Goal: Feedback & Contribution: Submit feedback/report problem

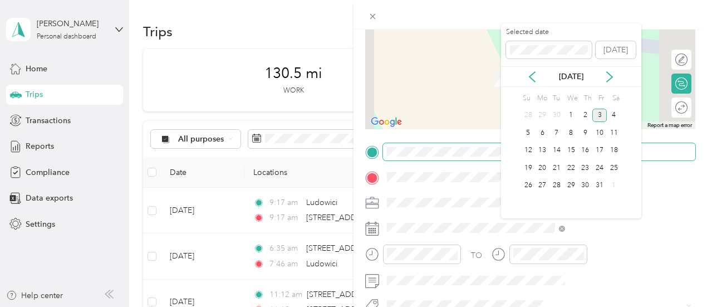
scroll to position [123, 0]
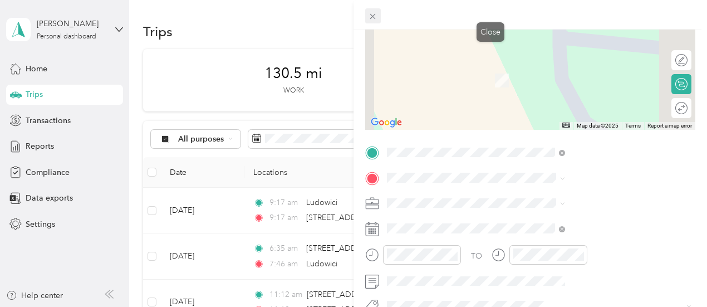
click at [376, 18] on icon at bounding box center [373, 17] width 6 height 6
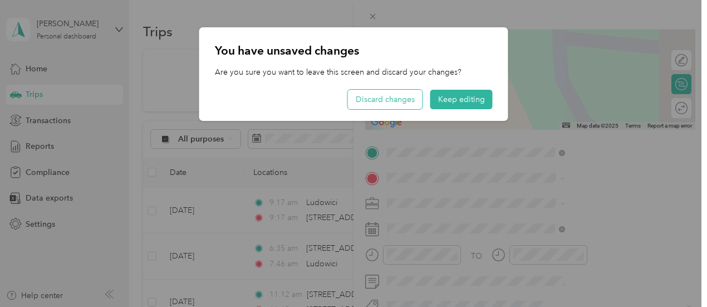
click at [405, 102] on button "Discard changes" at bounding box center [385, 99] width 75 height 19
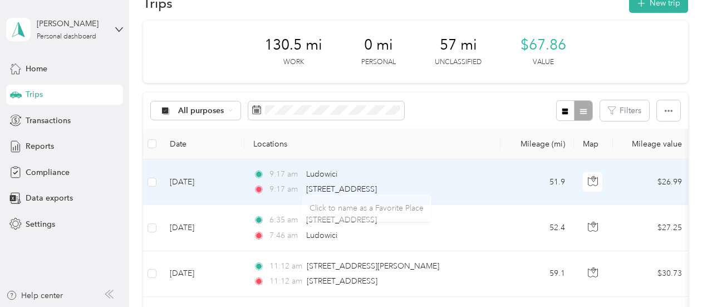
scroll to position [27, 0]
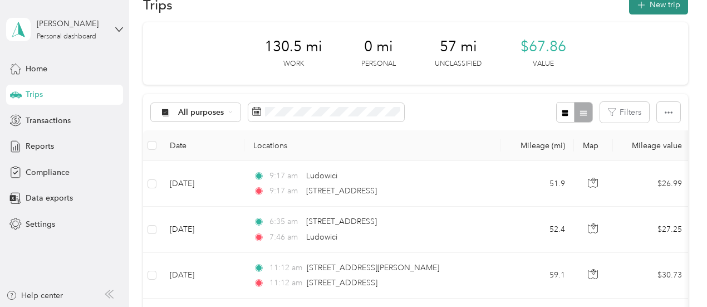
click at [646, 7] on button "New trip" at bounding box center [658, 4] width 59 height 19
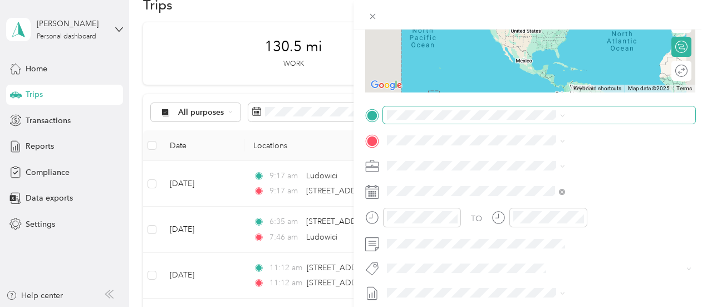
scroll to position [160, 0]
click at [545, 120] on span at bounding box center [539, 115] width 312 height 18
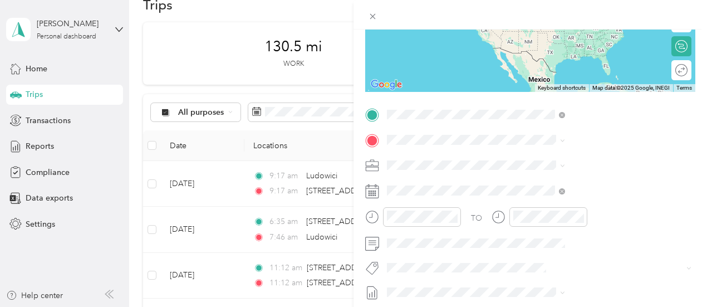
click at [571, 166] on li "[STREET_ADDRESS][US_STATE]" at bounding box center [594, 155] width 186 height 23
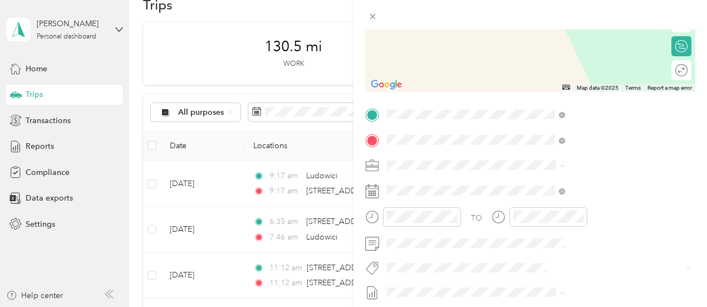
click at [582, 202] on div "TO Add photo" at bounding box center [530, 240] width 330 height 269
click at [570, 184] on span "[STREET_ADDRESS][US_STATE]" at bounding box center [581, 180] width 111 height 10
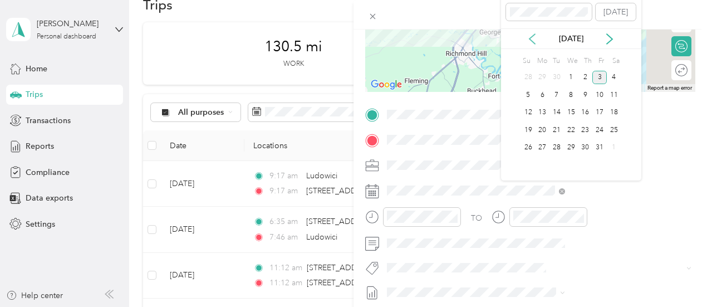
click at [532, 41] on icon at bounding box center [533, 39] width 6 height 10
click at [585, 130] on div "25" at bounding box center [586, 130] width 14 height 14
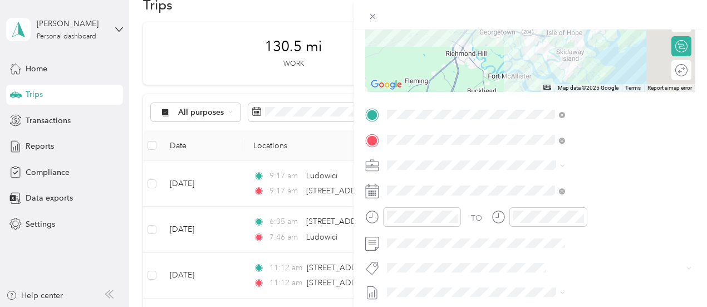
click at [591, 253] on div "TO Add photo" at bounding box center [530, 240] width 330 height 269
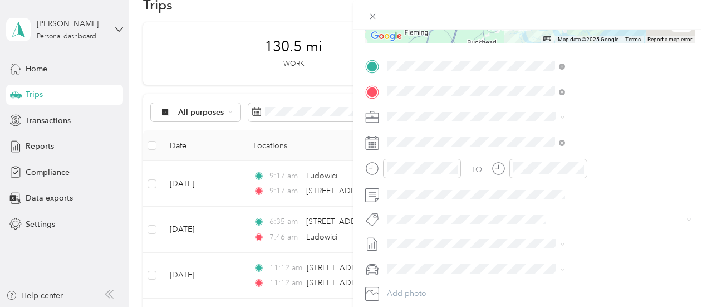
scroll to position [208, 0]
click at [457, 166] on icon "close-circle" at bounding box center [453, 169] width 8 height 8
click at [584, 169] on icon "close-circle" at bounding box center [580, 169] width 8 height 8
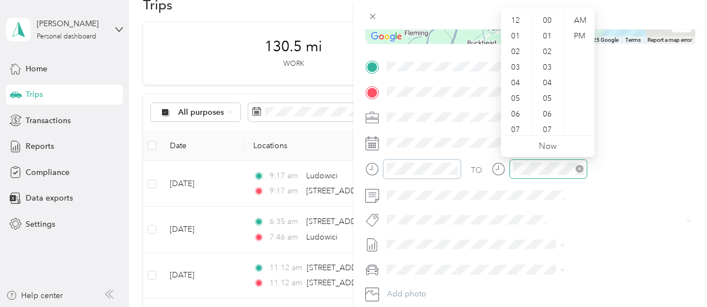
scroll to position [483, 0]
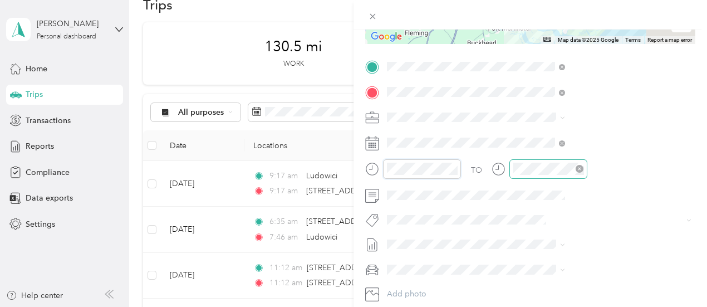
click at [587, 176] on div at bounding box center [548, 168] width 78 height 19
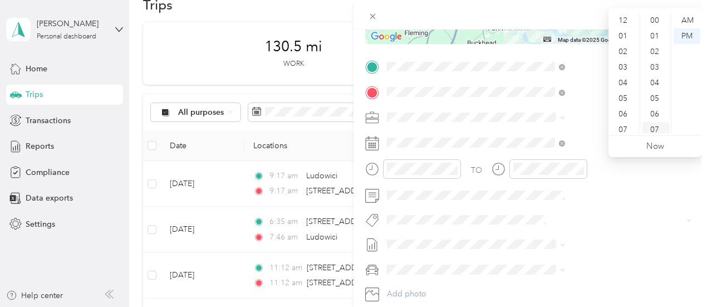
click at [655, 131] on div "07" at bounding box center [656, 130] width 27 height 16
click at [656, 126] on div "07" at bounding box center [656, 130] width 27 height 16
click at [461, 160] on div at bounding box center [422, 168] width 78 height 19
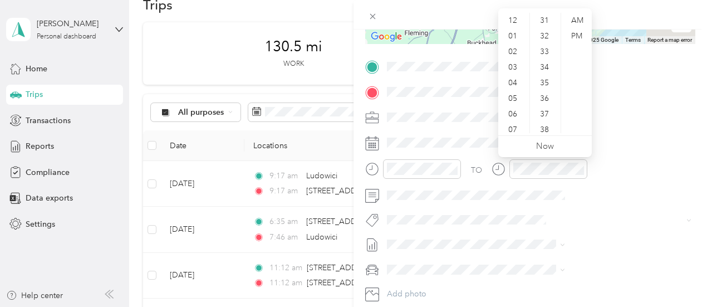
click at [601, 208] on div "TO Add photo" at bounding box center [530, 192] width 330 height 269
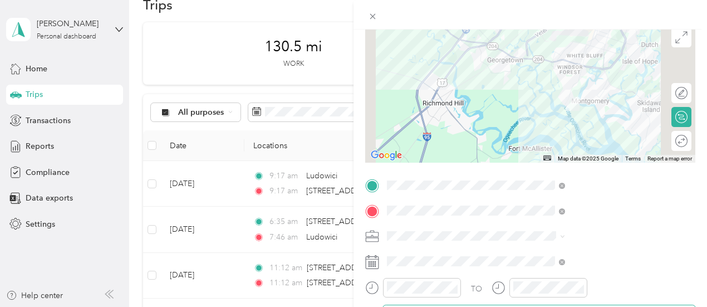
scroll to position [0, 2]
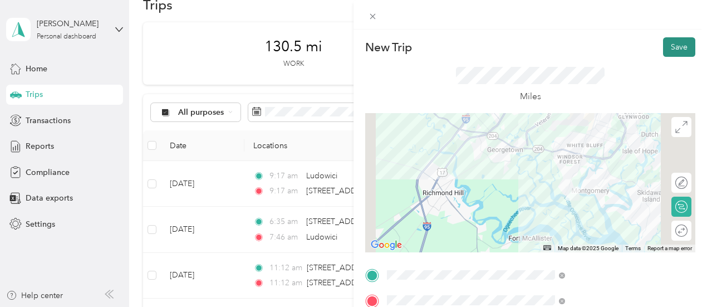
click at [666, 45] on button "Save" at bounding box center [679, 46] width 32 height 19
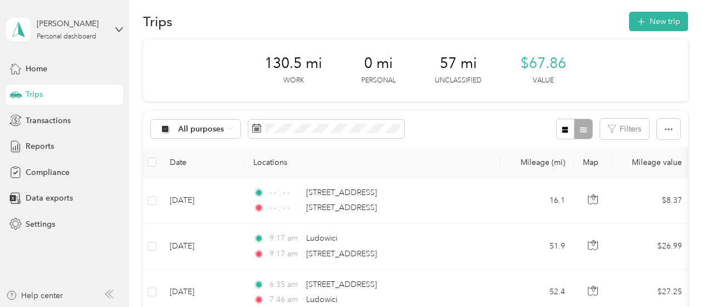
scroll to position [9, 0]
click at [649, 25] on button "New trip" at bounding box center [658, 22] width 59 height 19
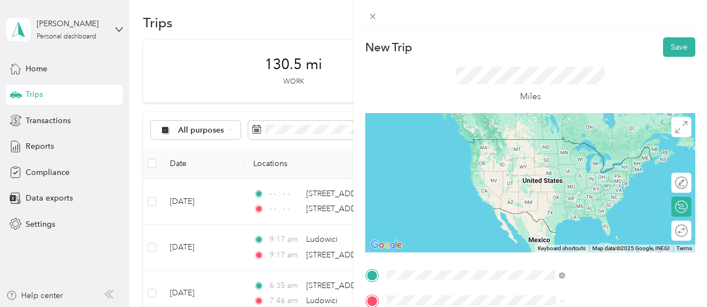
click at [561, 257] on li "[STREET_ADDRESS][US_STATE]" at bounding box center [594, 245] width 186 height 23
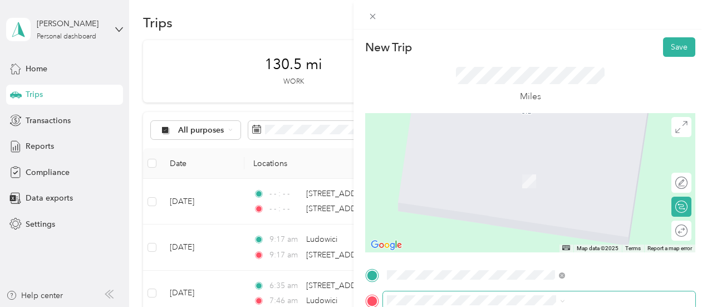
click at [553, 292] on span at bounding box center [539, 300] width 312 height 18
click at [590, 212] on div "[STREET_ADDRESS][US_STATE]" at bounding box center [594, 204] width 170 height 15
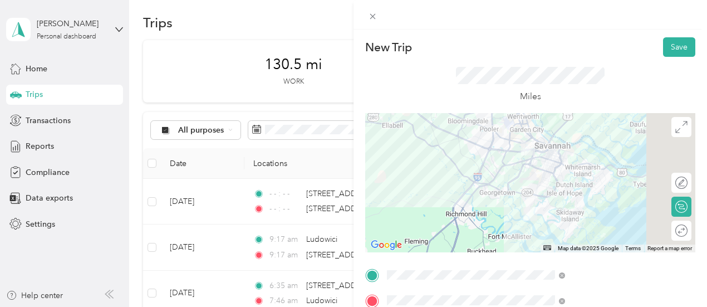
scroll to position [1, 0]
click at [671, 46] on button "Save" at bounding box center [679, 45] width 32 height 19
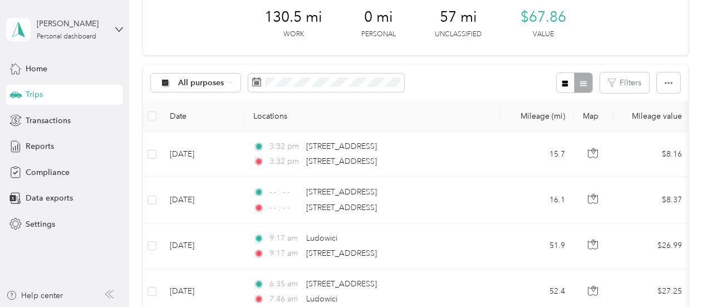
scroll to position [57, 0]
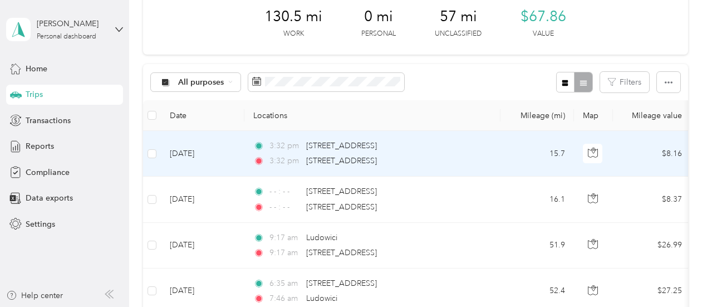
click at [482, 159] on div "3:32 pm [STREET_ADDRESS]" at bounding box center [370, 161] width 234 height 12
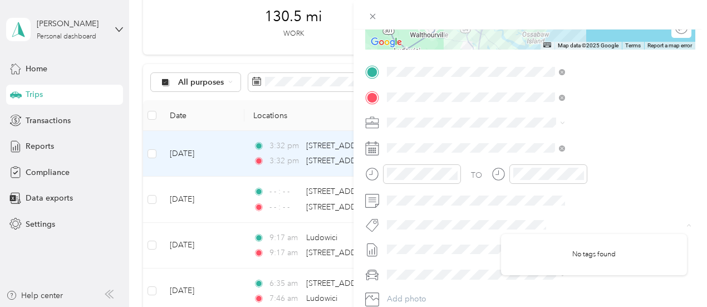
scroll to position [277, 0]
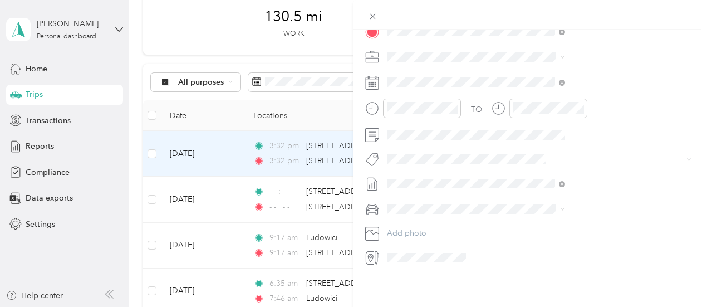
click at [569, 288] on div "Trip details Save This trip cannot be edited because it is either under review,…" at bounding box center [531, 183] width 354 height 307
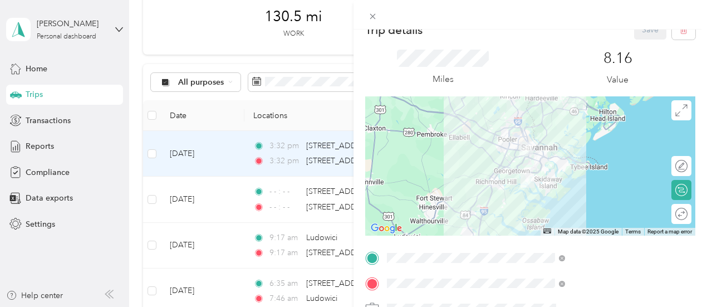
scroll to position [0, 0]
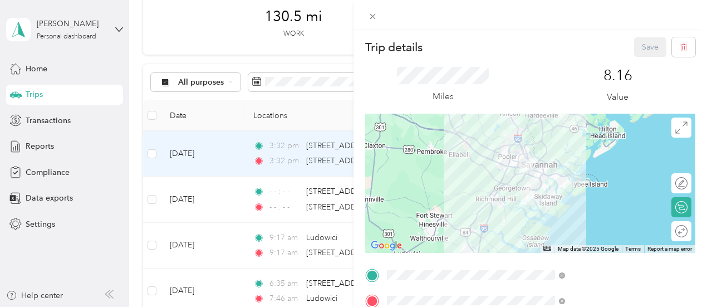
click at [634, 46] on div "Save" at bounding box center [665, 46] width 62 height 19
click at [434, 84] on div "Trip details Save This trip cannot be edited because it is either under review,…" at bounding box center [353, 153] width 707 height 307
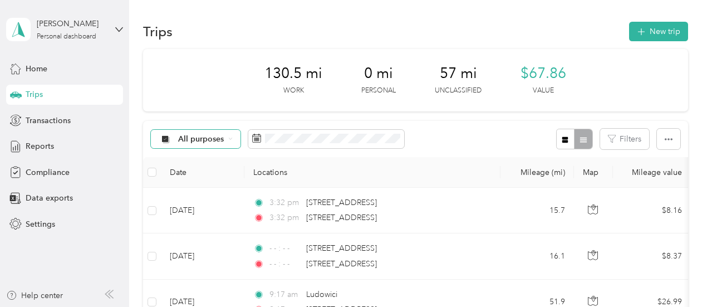
click at [207, 138] on span "All purposes" at bounding box center [201, 139] width 46 height 8
click at [228, 199] on li "Option Care Health" at bounding box center [204, 193] width 107 height 19
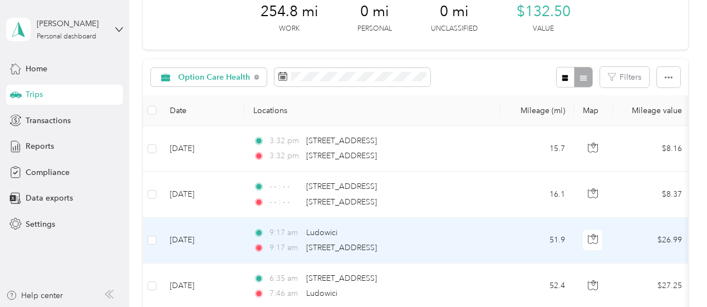
scroll to position [61, 0]
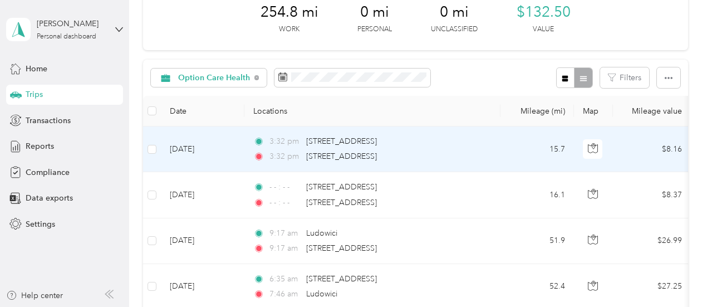
click at [510, 141] on td "15.7" at bounding box center [538, 149] width 74 height 46
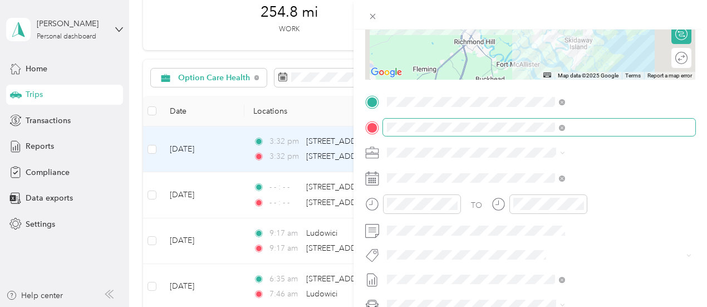
scroll to position [176, 0]
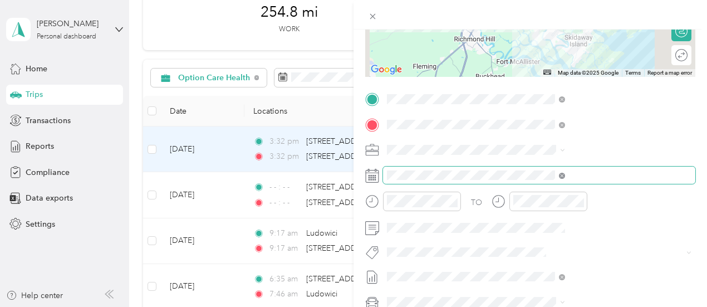
click at [565, 174] on icon at bounding box center [562, 176] width 6 height 6
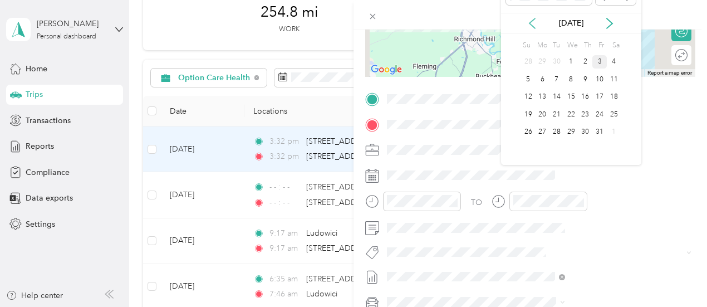
click at [530, 18] on icon at bounding box center [532, 23] width 11 height 11
click at [584, 113] on div "25" at bounding box center [586, 114] width 14 height 14
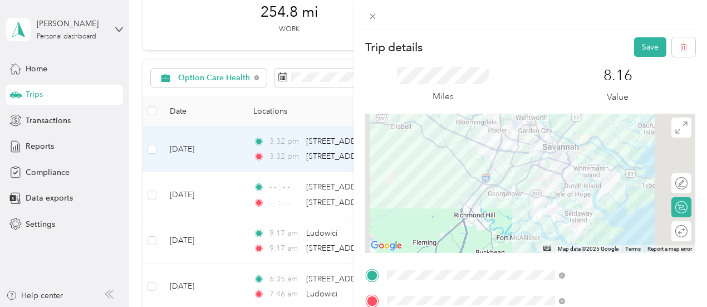
scroll to position [0, 0]
click at [636, 47] on button "Save" at bounding box center [650, 46] width 32 height 19
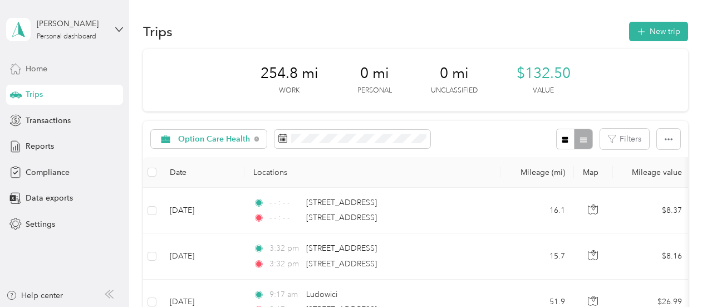
click at [47, 63] on span "Home" at bounding box center [37, 69] width 22 height 12
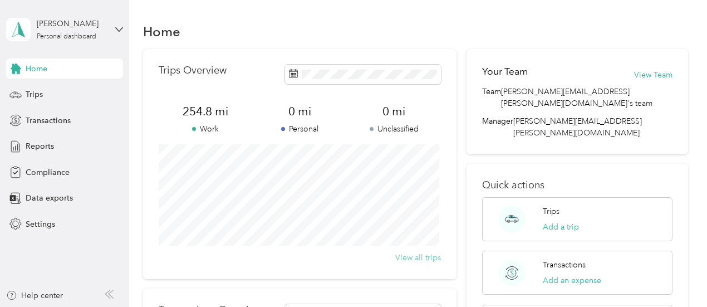
click at [418, 260] on button "View all trips" at bounding box center [418, 258] width 46 height 12
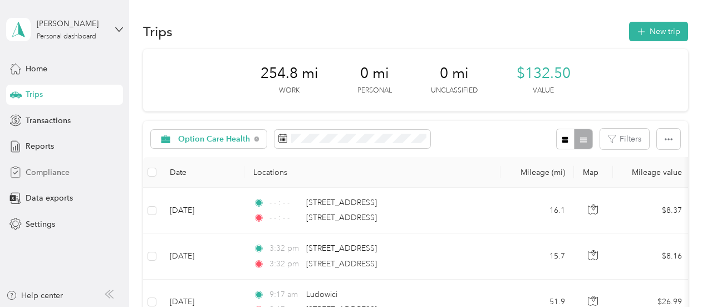
click at [58, 167] on span "Compliance" at bounding box center [48, 172] width 44 height 12
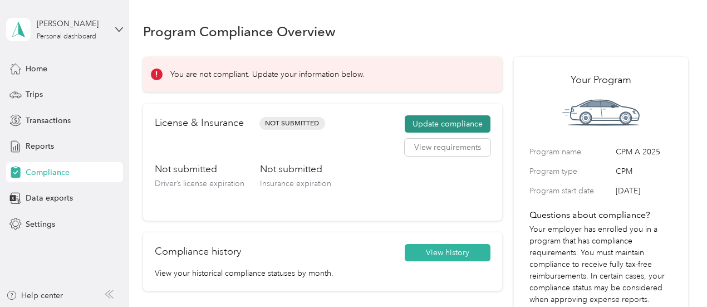
click at [438, 124] on button "Update compliance" at bounding box center [448, 124] width 86 height 18
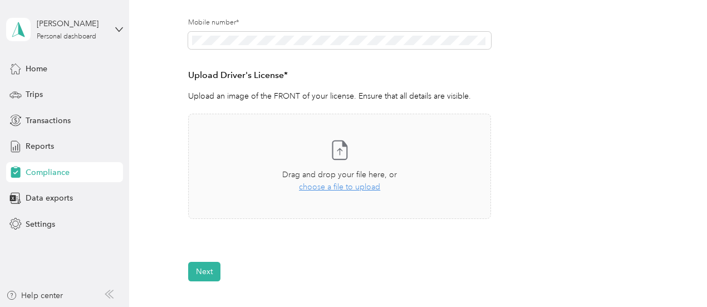
scroll to position [255, 0]
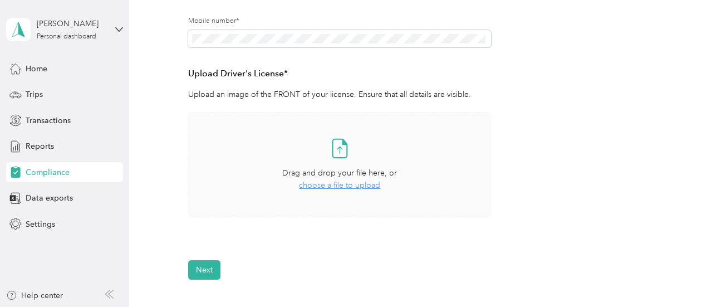
click at [345, 188] on span "choose a file to upload" at bounding box center [339, 184] width 81 height 9
click at [346, 185] on span "choose a file to upload" at bounding box center [339, 184] width 81 height 9
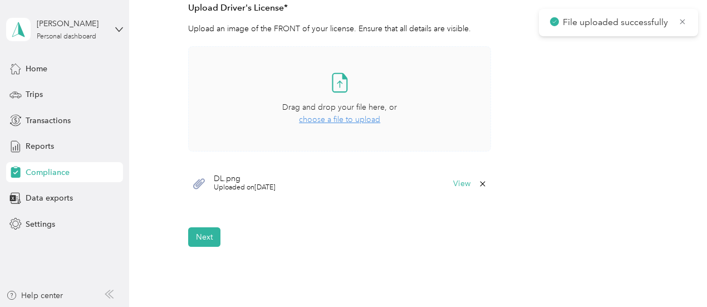
scroll to position [422, 0]
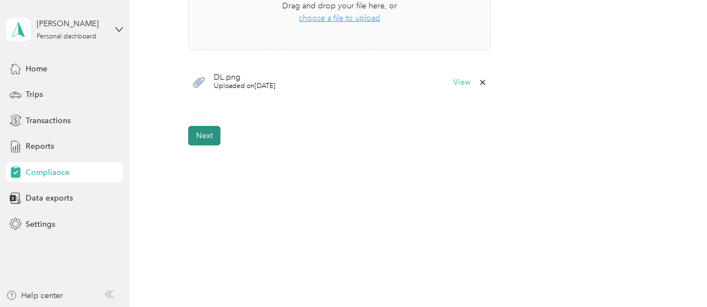
click at [192, 137] on button "Next" at bounding box center [204, 135] width 32 height 19
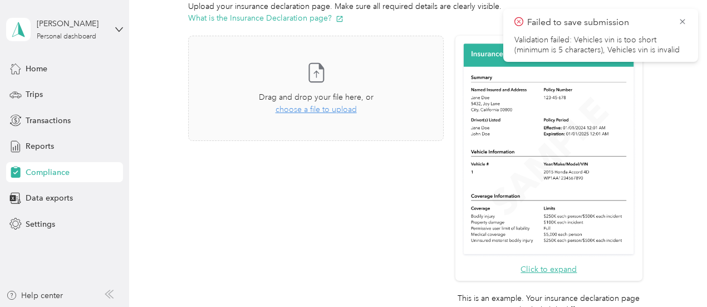
scroll to position [282, 0]
click at [318, 107] on span "choose a file to upload" at bounding box center [316, 108] width 81 height 9
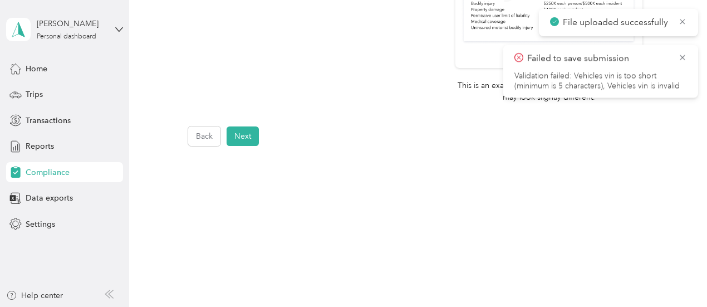
scroll to position [494, 0]
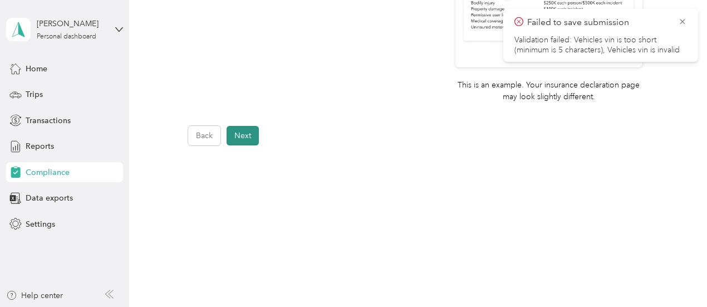
click at [242, 133] on button "Next" at bounding box center [243, 135] width 32 height 19
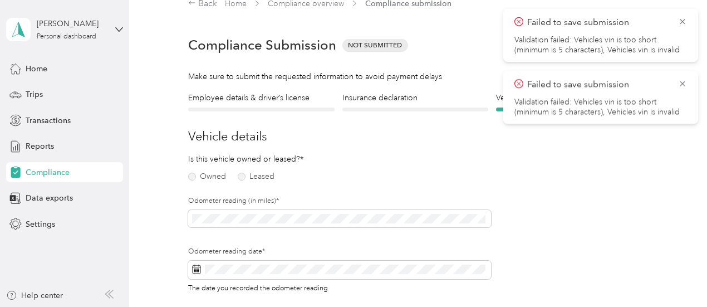
scroll to position [13, 0]
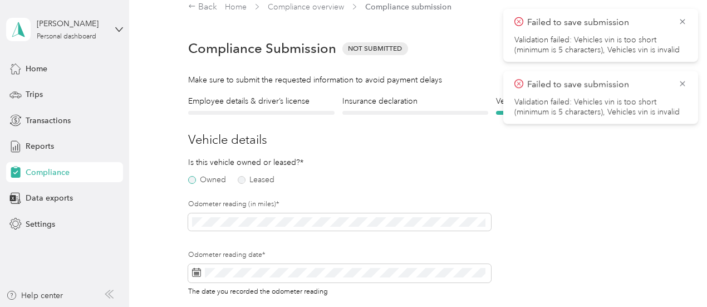
click at [190, 178] on label "Owned" at bounding box center [207, 180] width 38 height 8
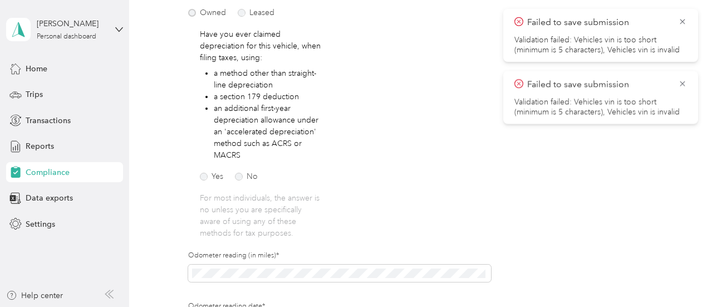
scroll to position [180, 0]
click at [239, 175] on label "No" at bounding box center [246, 177] width 23 height 8
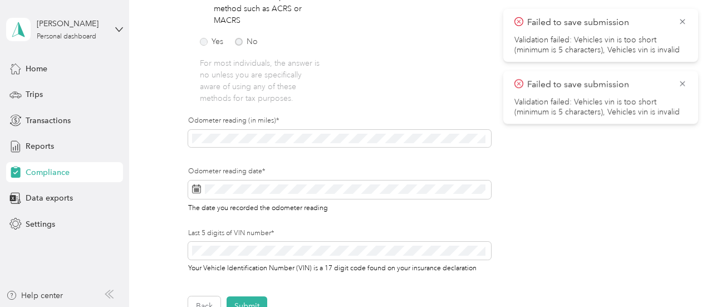
scroll to position [325, 0]
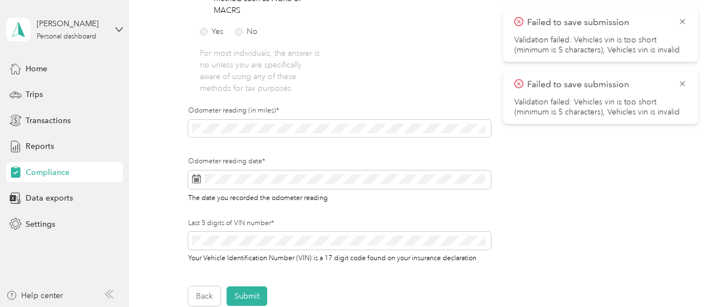
click at [302, 151] on div "Odometer reading (in miles)*" at bounding box center [339, 131] width 303 height 51
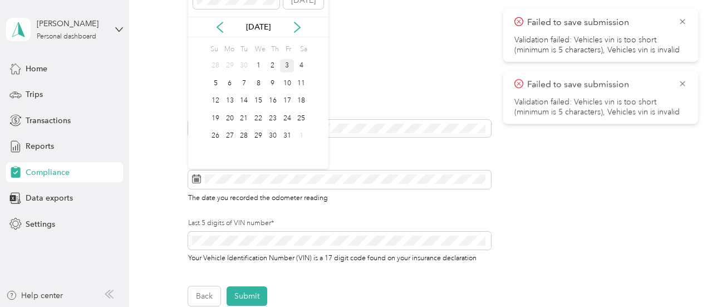
click at [288, 64] on div "3" at bounding box center [287, 66] width 14 height 14
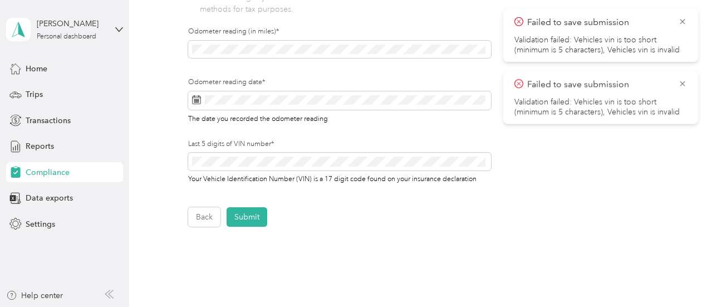
scroll to position [404, 0]
click at [358, 223] on div "Back Submit" at bounding box center [415, 216] width 454 height 19
click at [258, 219] on button "Submit" at bounding box center [247, 216] width 41 height 19
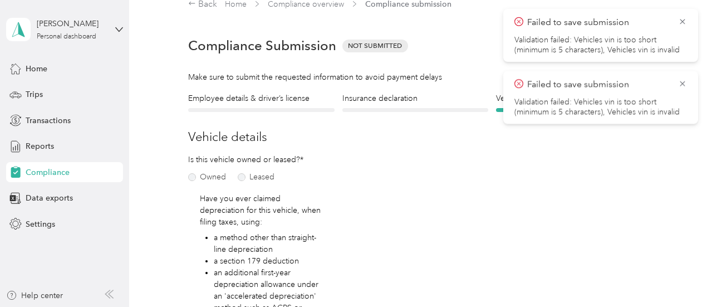
scroll to position [13, 0]
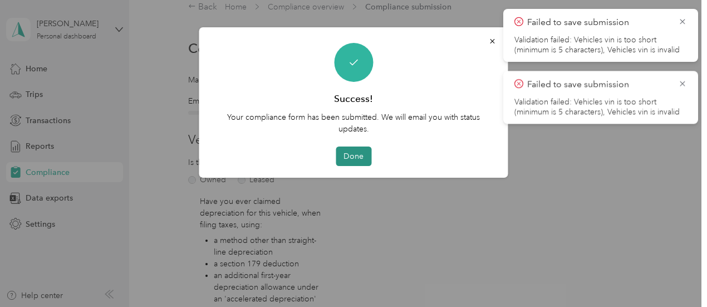
click at [356, 160] on button "Done" at bounding box center [354, 155] width 36 height 19
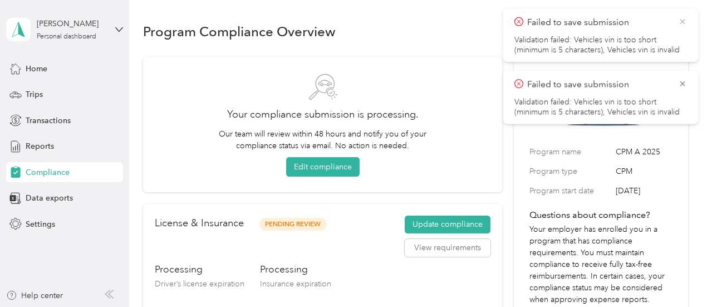
click at [682, 22] on icon at bounding box center [682, 22] width 9 height 10
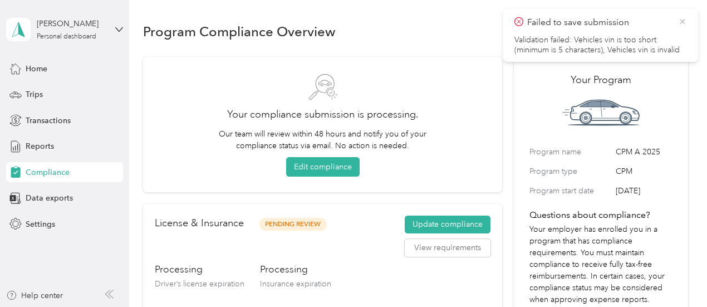
click at [681, 23] on icon at bounding box center [682, 21] width 5 height 5
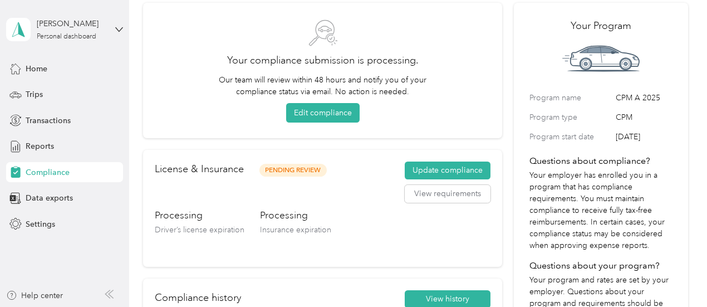
scroll to position [51, 0]
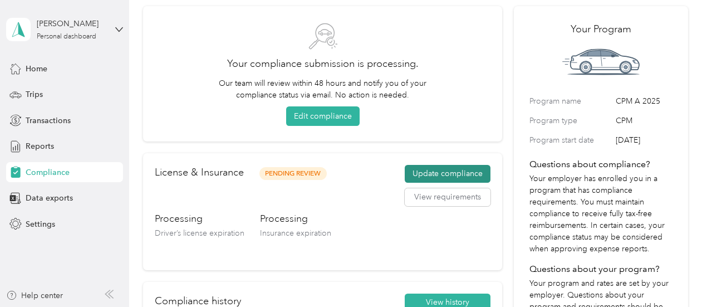
click at [444, 173] on button "Update compliance" at bounding box center [448, 174] width 86 height 18
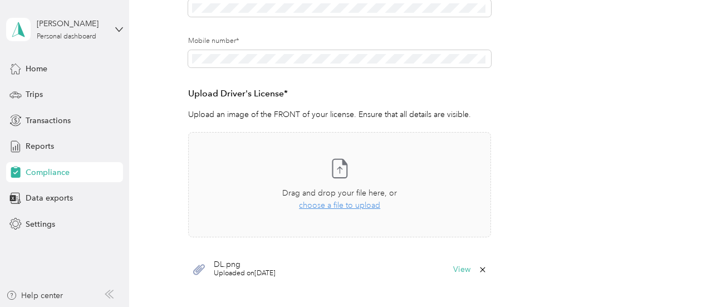
scroll to position [422, 0]
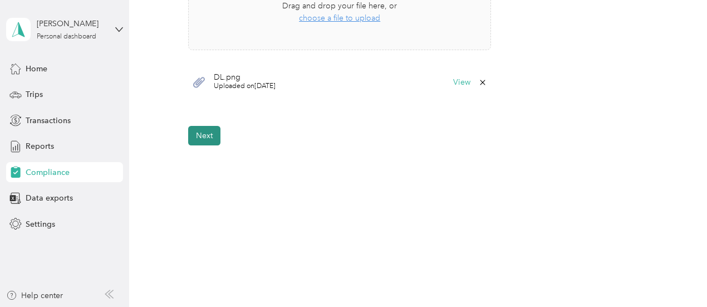
click at [198, 138] on button "Next" at bounding box center [204, 135] width 32 height 19
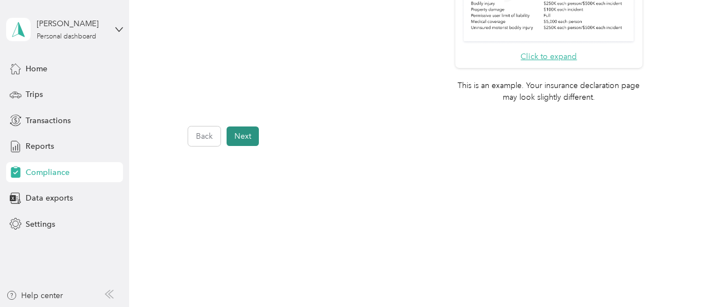
click at [245, 138] on button "Next" at bounding box center [243, 135] width 32 height 19
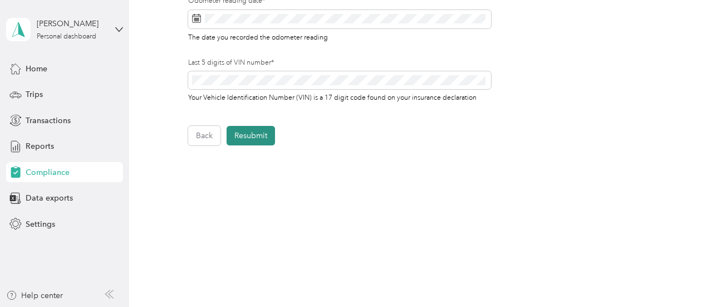
click at [266, 135] on button "Resubmit" at bounding box center [251, 135] width 48 height 19
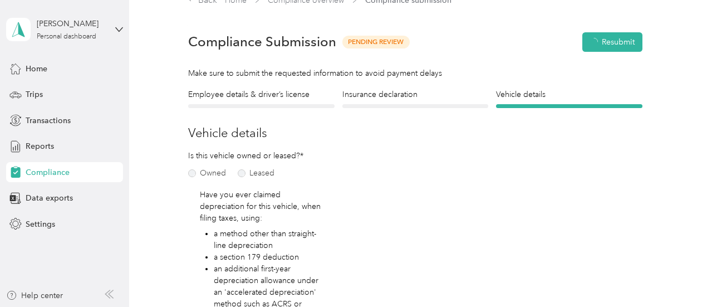
scroll to position [13, 0]
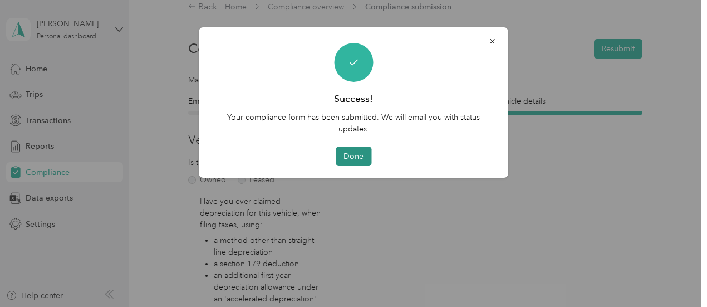
click at [354, 159] on button "Done" at bounding box center [354, 155] width 36 height 19
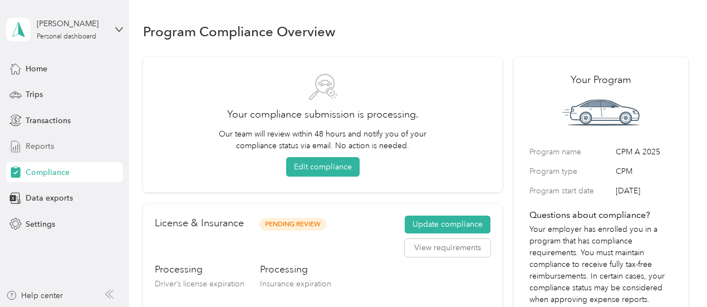
click at [52, 143] on span "Reports" at bounding box center [40, 146] width 28 height 12
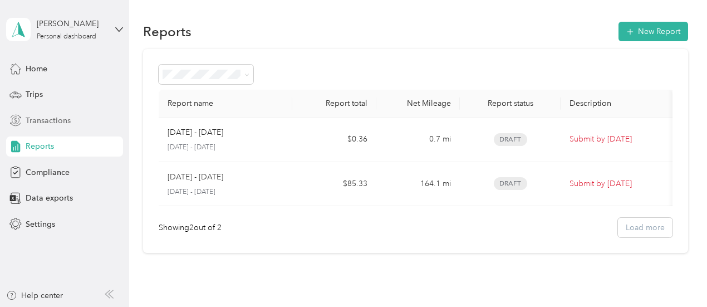
click at [67, 116] on span "Transactions" at bounding box center [48, 121] width 45 height 12
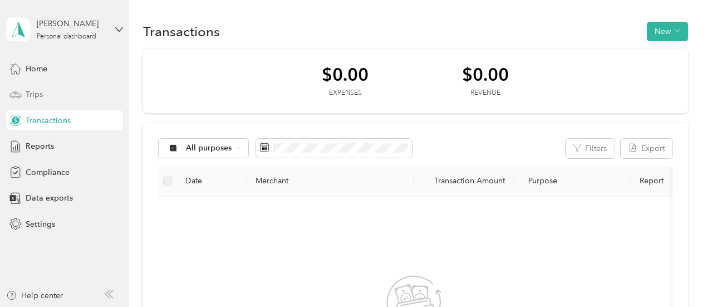
click at [61, 96] on div "Trips" at bounding box center [64, 95] width 117 height 20
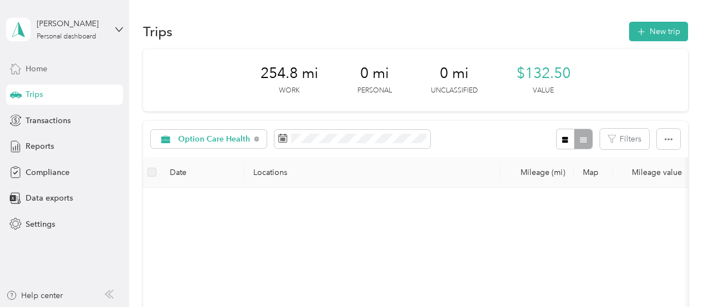
click at [54, 70] on div "Home" at bounding box center [64, 68] width 117 height 20
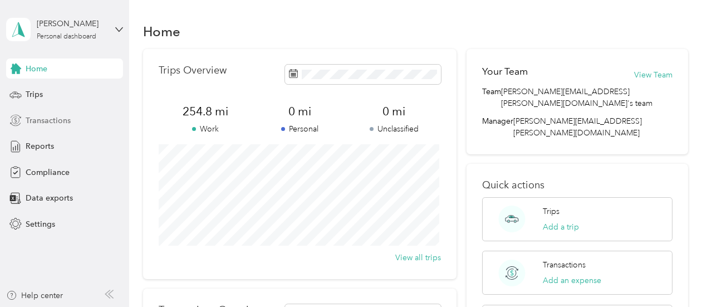
click at [71, 122] on div "Transactions" at bounding box center [64, 120] width 117 height 20
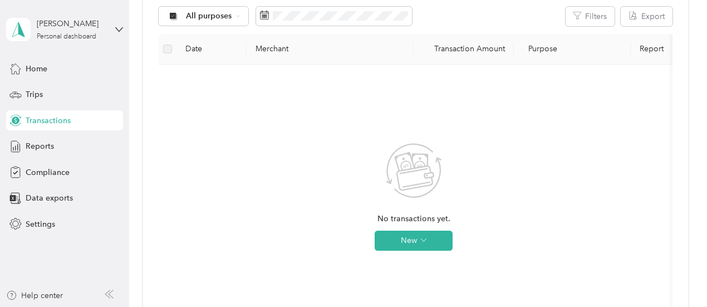
scroll to position [207, 0]
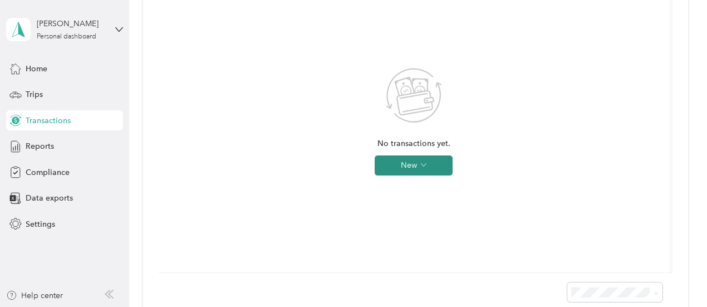
click at [412, 168] on button "New" at bounding box center [414, 165] width 78 height 20
click at [316, 153] on div "No transactions yet. New" at bounding box center [414, 130] width 493 height 265
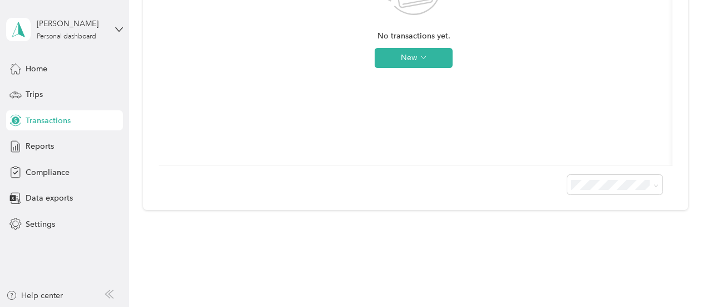
scroll to position [315, 0]
click at [39, 231] on div "Settings" at bounding box center [64, 224] width 117 height 20
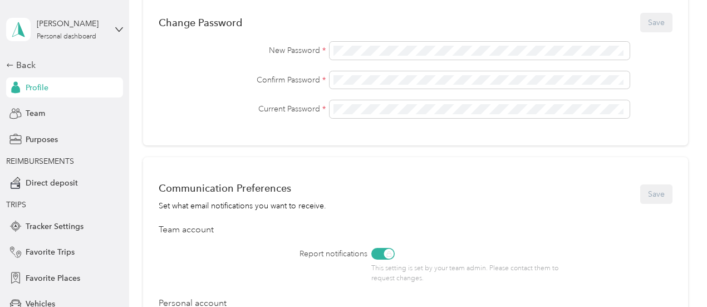
scroll to position [310, 0]
click at [278, 129] on div "Change Password Save New Password * Confirm Password * Current Password *" at bounding box center [415, 67] width 545 height 154
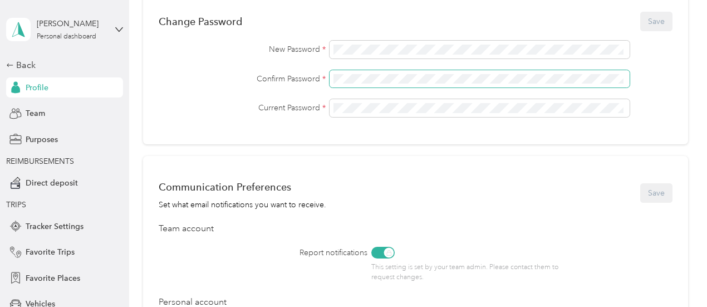
click at [196, 43] on div "New Password * Confirm Password * Current Password *" at bounding box center [416, 79] width 514 height 76
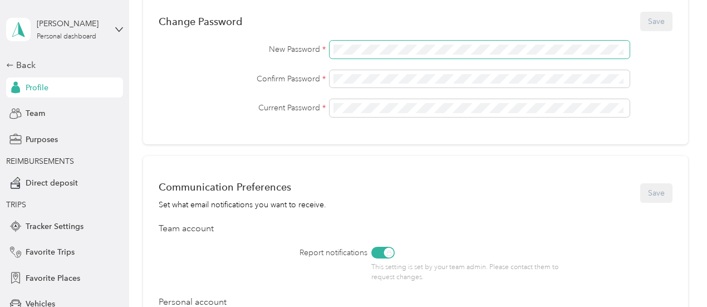
click at [287, 17] on div "Change Password Save New Password * Confirm Password * Current Password *" at bounding box center [415, 67] width 545 height 154
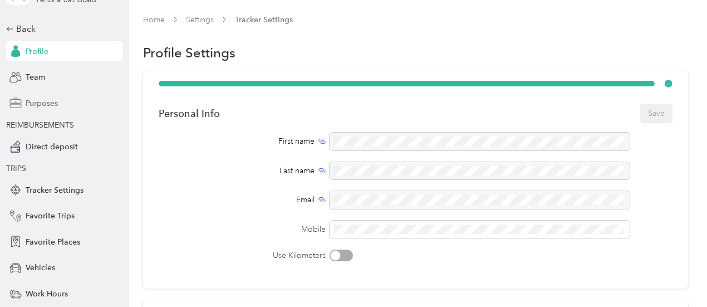
scroll to position [37, 0]
click at [59, 148] on span "Direct deposit" at bounding box center [52, 146] width 52 height 12
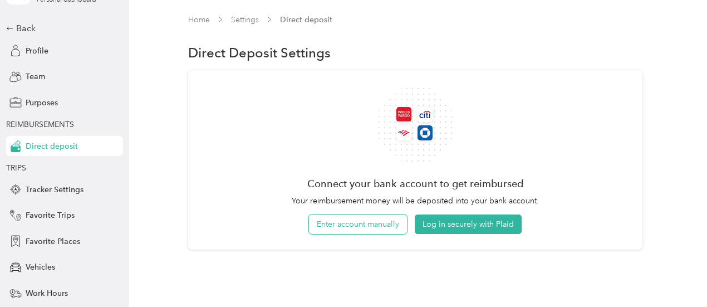
click at [360, 223] on button "Enter account manually" at bounding box center [358, 223] width 98 height 19
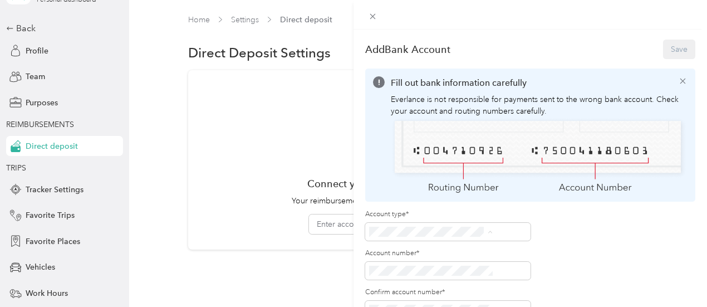
click at [499, 231] on div "Checking" at bounding box center [490, 234] width 116 height 12
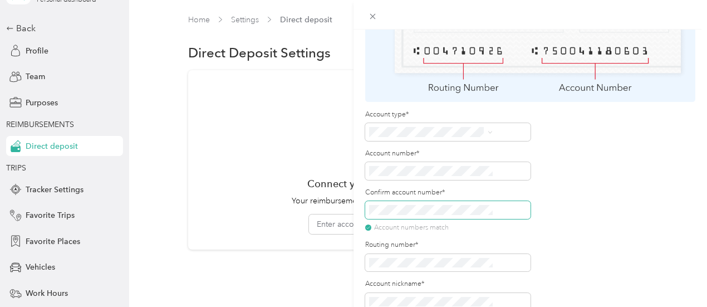
scroll to position [111, 0]
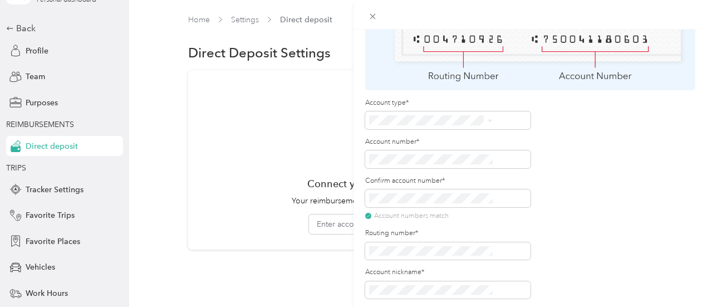
drag, startPoint x: 610, startPoint y: 158, endPoint x: 665, endPoint y: 133, distance: 60.3
click at [665, 133] on div "Account type* Account number* Confirm account number* Account numbers match Rou…" at bounding box center [530, 198] width 330 height 201
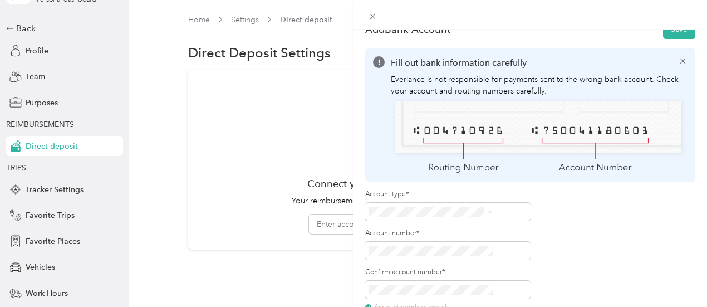
scroll to position [0, 0]
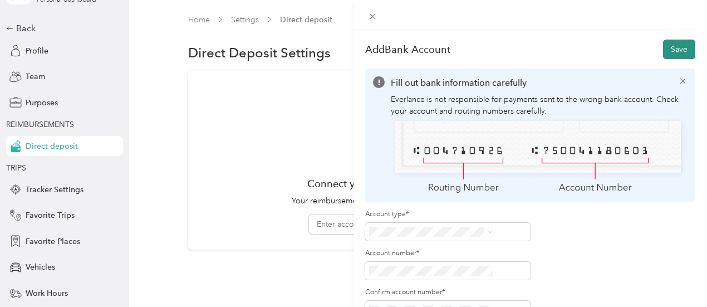
click at [675, 48] on button "Save" at bounding box center [679, 49] width 32 height 19
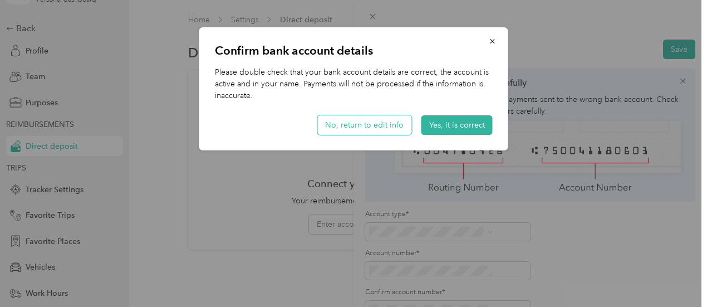
click at [398, 120] on button "No, return to edit info" at bounding box center [364, 124] width 94 height 19
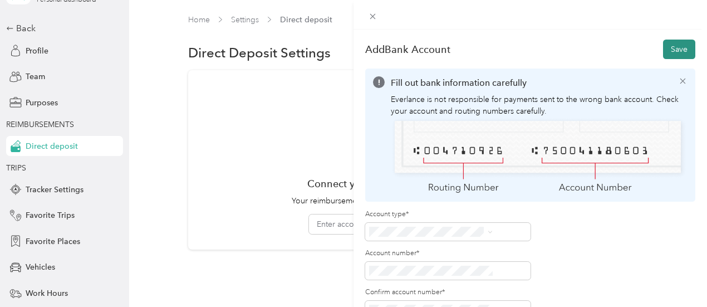
click at [664, 51] on button "Save" at bounding box center [679, 49] width 32 height 19
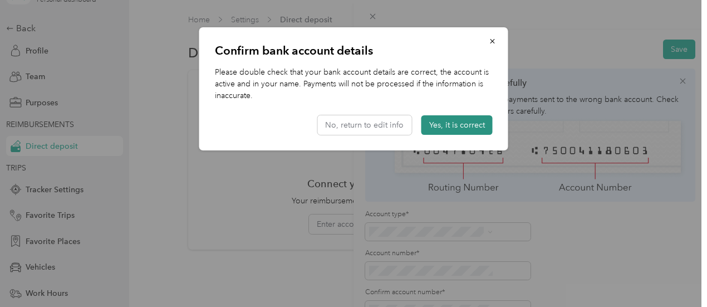
click at [449, 129] on button "Yes, it is correct" at bounding box center [457, 124] width 71 height 19
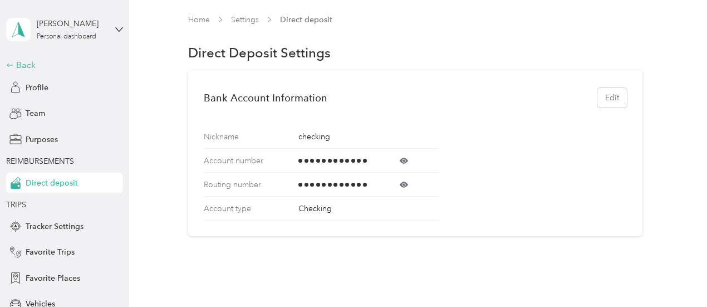
click at [26, 65] on div "Back" at bounding box center [61, 64] width 111 height 13
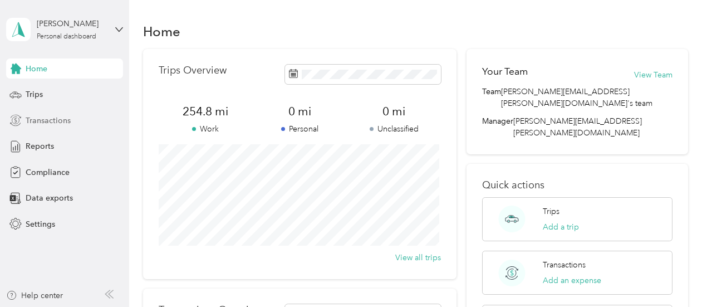
click at [91, 121] on div "Transactions" at bounding box center [64, 120] width 117 height 20
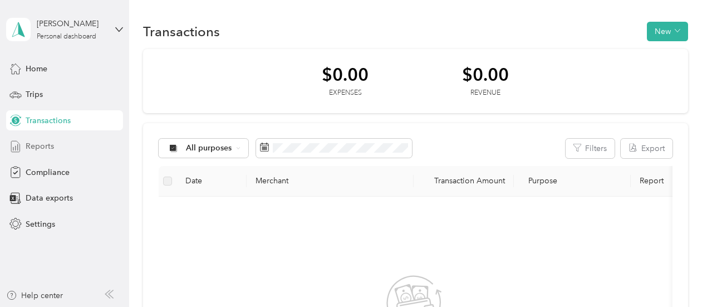
click at [63, 146] on div "Reports" at bounding box center [64, 146] width 117 height 20
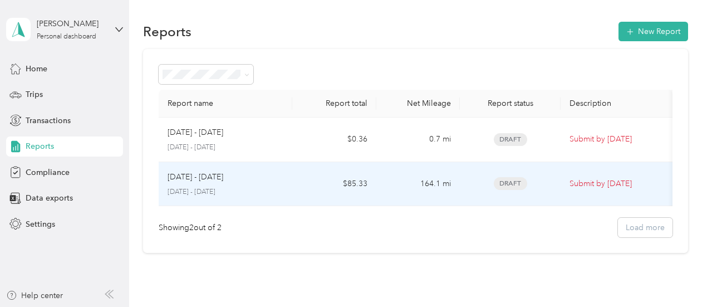
click at [504, 183] on span "Draft" at bounding box center [510, 183] width 33 height 13
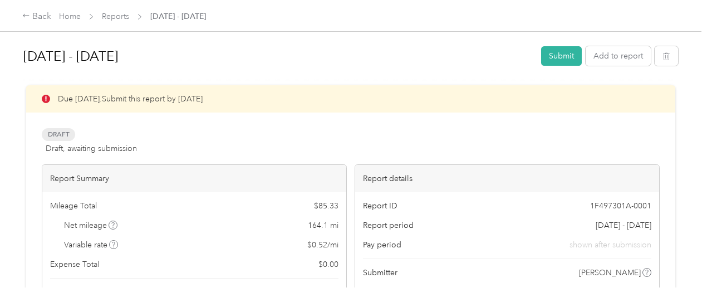
click at [80, 10] on div "Back Home Reports [DATE] - [DATE]" at bounding box center [114, 16] width 184 height 13
click at [69, 13] on link "Home" at bounding box center [70, 16] width 22 height 9
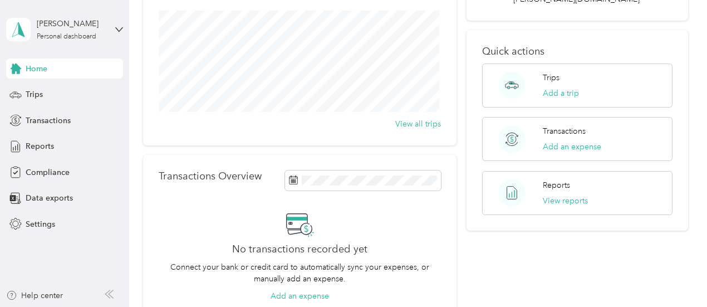
scroll to position [133, 0]
click at [42, 96] on span "Trips" at bounding box center [34, 95] width 17 height 12
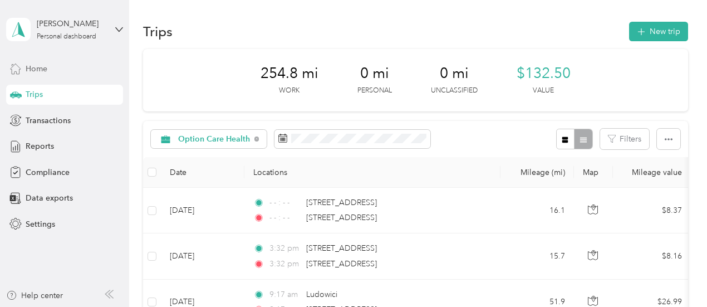
click at [52, 70] on div "Home" at bounding box center [64, 68] width 117 height 20
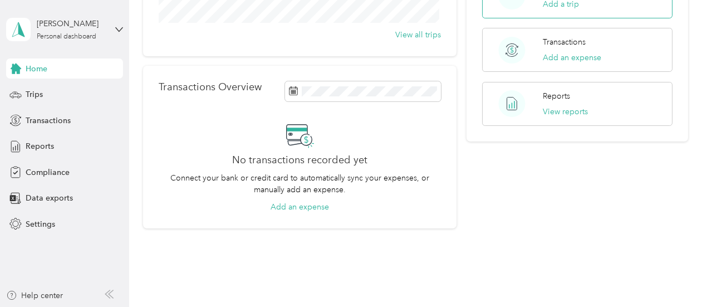
scroll to position [223, 0]
click at [562, 105] on button "View reports" at bounding box center [565, 111] width 45 height 12
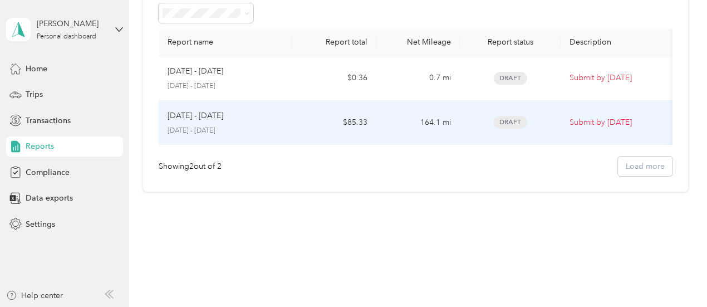
click at [271, 126] on p "[DATE] - [DATE]" at bounding box center [226, 131] width 116 height 10
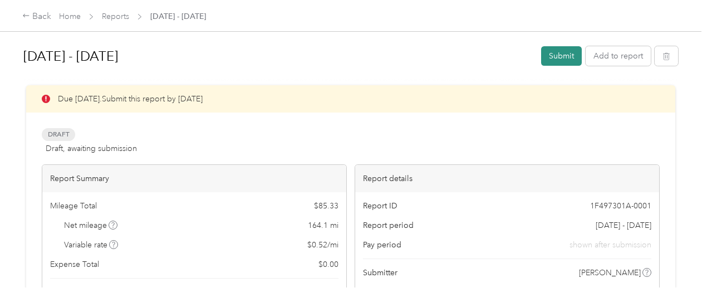
click at [557, 55] on button "Submit" at bounding box center [561, 55] width 41 height 19
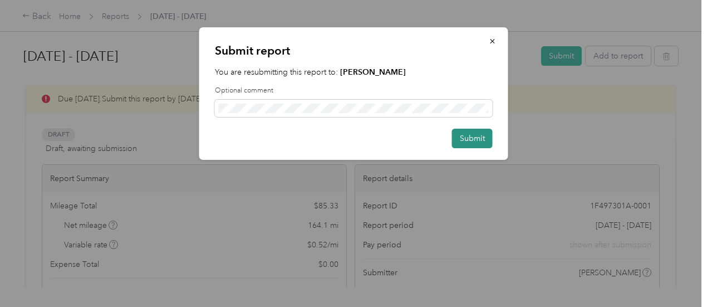
click at [471, 142] on button "Submit" at bounding box center [472, 138] width 41 height 19
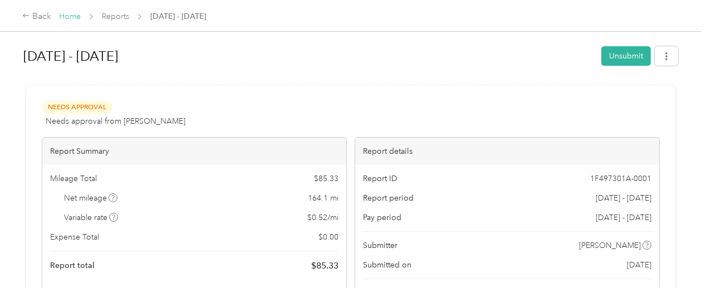
click at [75, 18] on link "Home" at bounding box center [70, 16] width 22 height 9
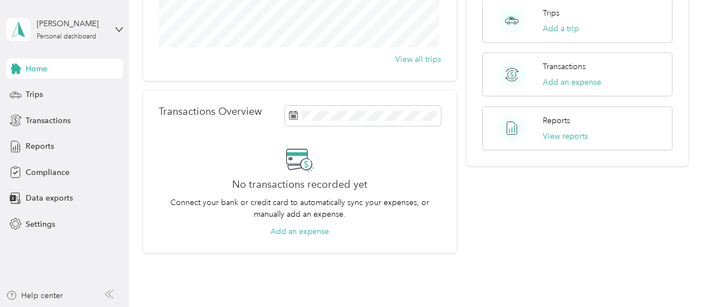
scroll to position [195, 0]
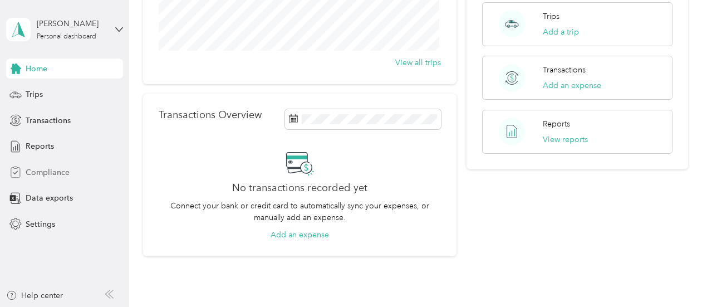
click at [62, 175] on span "Compliance" at bounding box center [48, 172] width 44 height 12
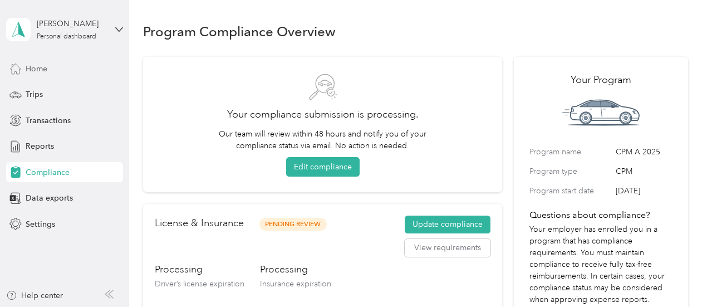
click at [43, 68] on span "Home" at bounding box center [37, 69] width 22 height 12
